Goal: Transaction & Acquisition: Purchase product/service

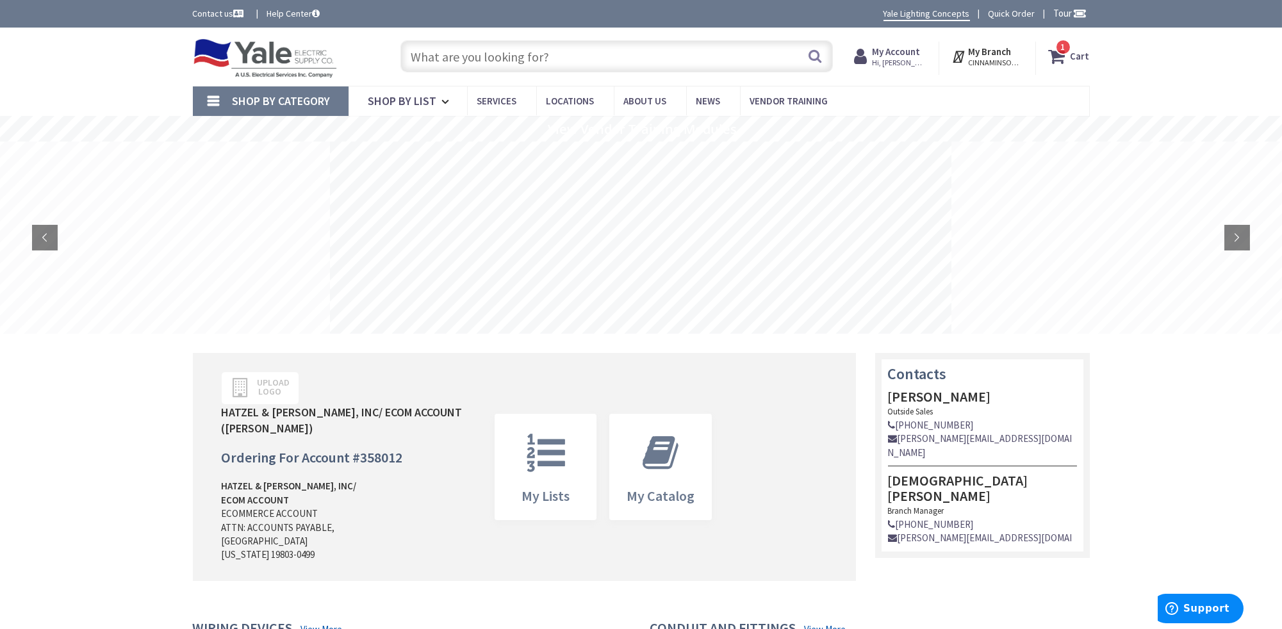
click at [1085, 56] on strong "Cart" at bounding box center [1080, 56] width 19 height 23
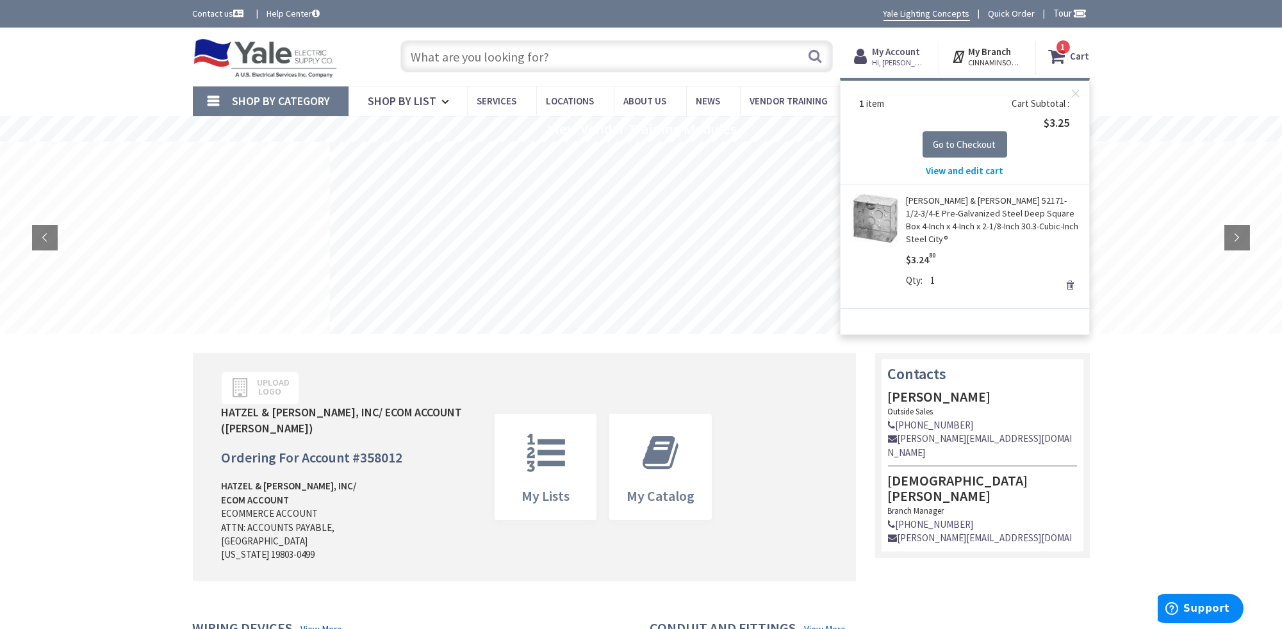
click at [975, 169] on span "View and edit cart" at bounding box center [965, 171] width 78 height 12
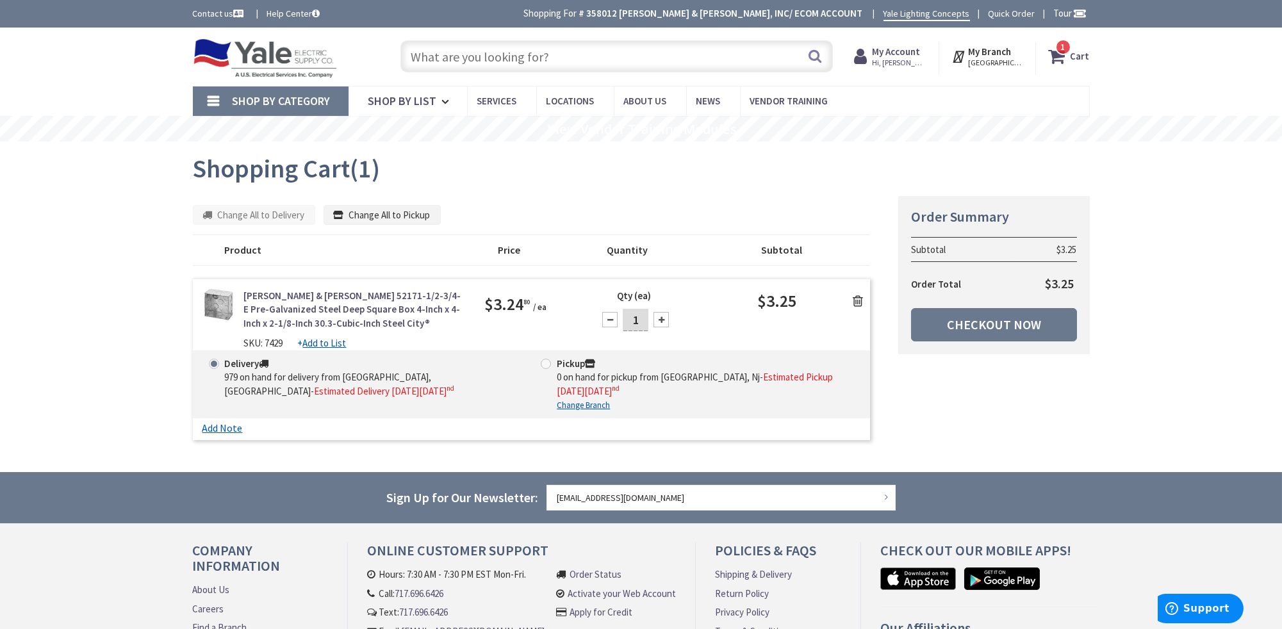
click at [858, 297] on icon at bounding box center [858, 301] width 10 height 13
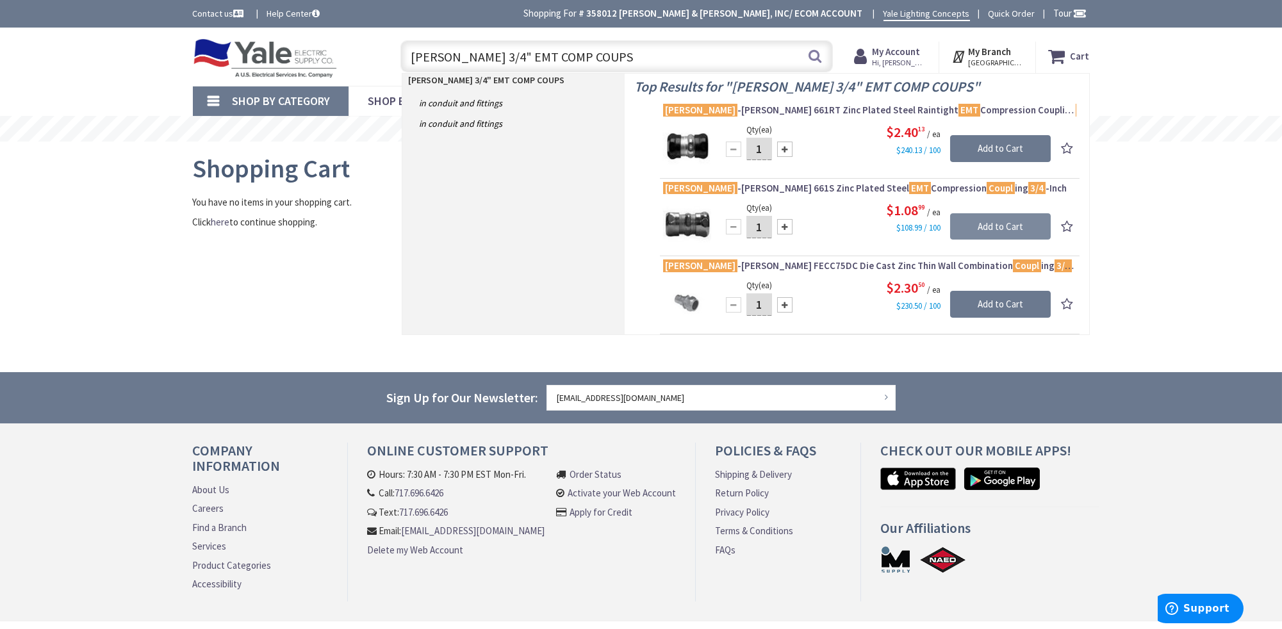
type input "[PERSON_NAME] 3/4" EMT COMP COUPS"
click at [997, 219] on input "Add to Cart" at bounding box center [1000, 226] width 101 height 27
